Goal: Task Accomplishment & Management: Manage account settings

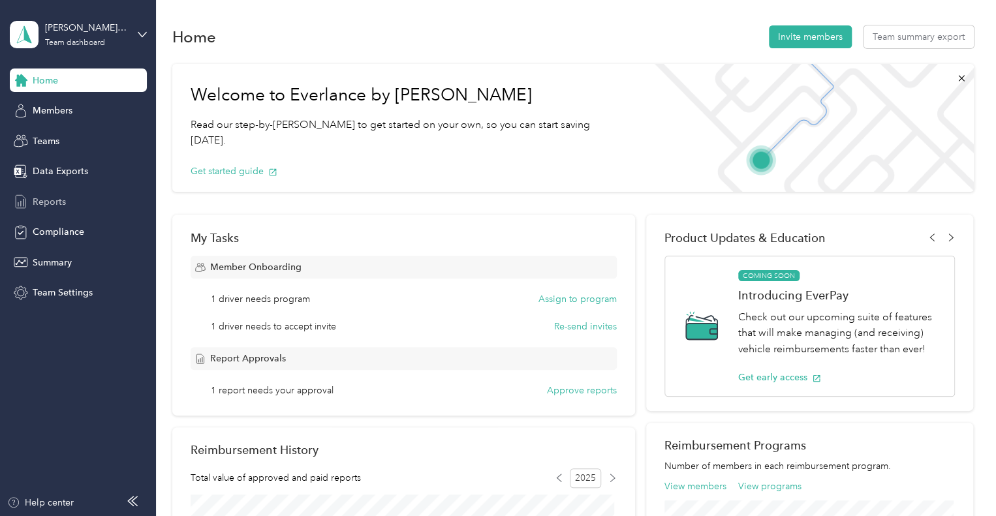
click at [44, 206] on span "Reports" at bounding box center [49, 202] width 33 height 14
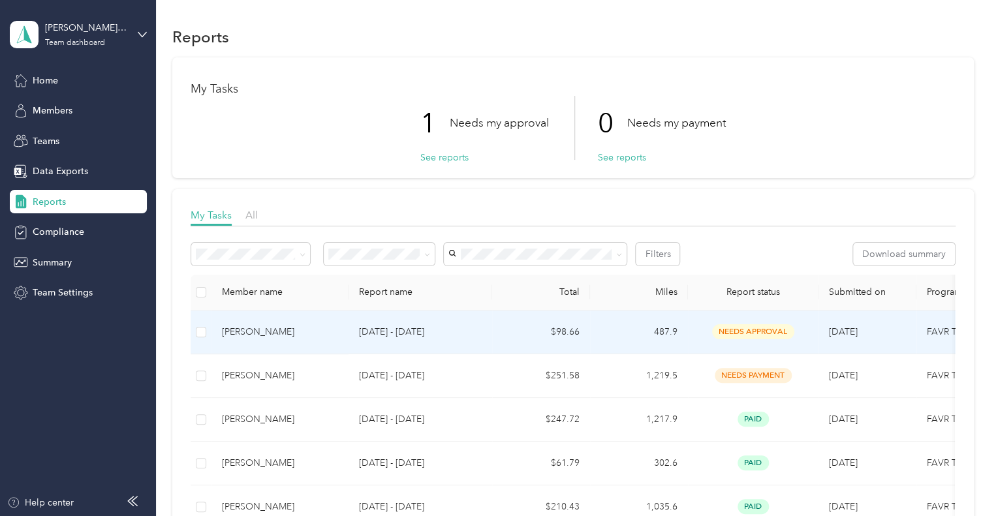
click at [341, 324] on td "[PERSON_NAME]" at bounding box center [279, 333] width 137 height 44
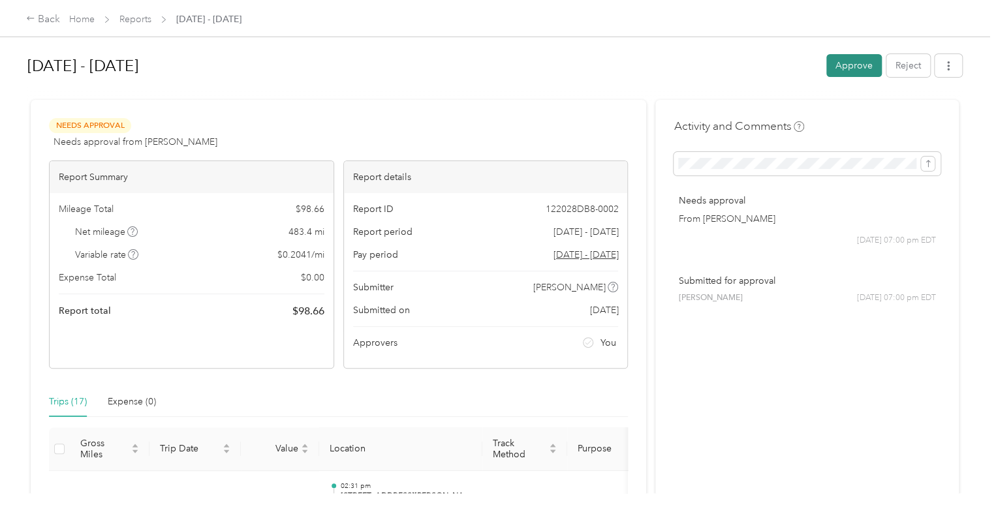
click at [832, 68] on button "Approve" at bounding box center [853, 65] width 55 height 23
